Goal: Information Seeking & Learning: Understand process/instructions

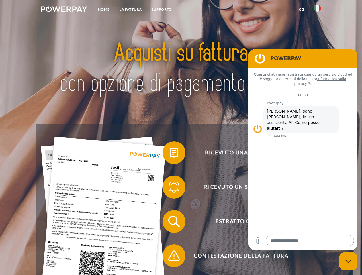
click at [64, 10] on img at bounding box center [64, 9] width 46 height 6
click at [318, 10] on img at bounding box center [317, 8] width 7 height 7
click at [302, 9] on link "CG" at bounding box center [301, 9] width 15 height 10
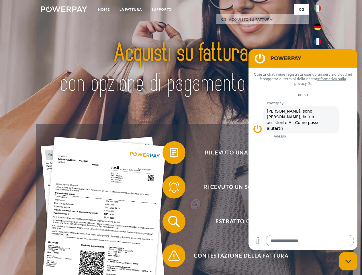
click at [170, 154] on span at bounding box center [165, 153] width 29 height 29
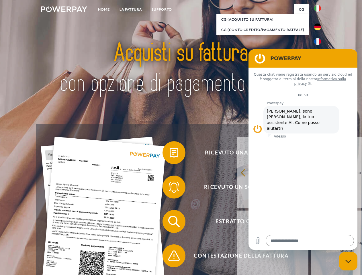
click at [170, 188] on span at bounding box center [165, 187] width 29 height 29
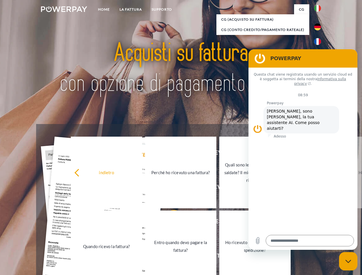
click at [170, 223] on link "Entro quando devo pagare la fattura?" at bounding box center [180, 247] width 71 height 72
click at [170, 257] on span at bounding box center [165, 256] width 29 height 29
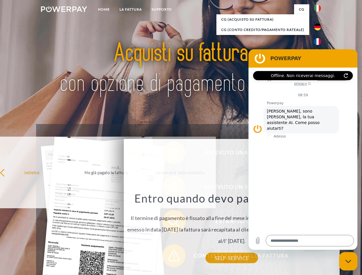
click at [349, 262] on icon "Chiudi la finestra di messaggistica" at bounding box center [349, 262] width 6 height 4
type textarea "*"
